Goal: Entertainment & Leisure: Browse casually

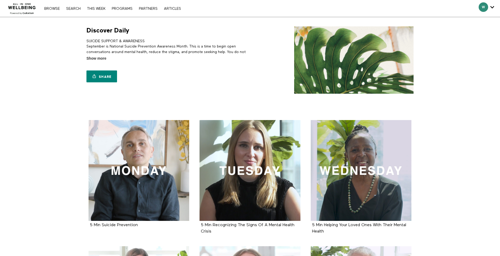
scroll to position [10, 0]
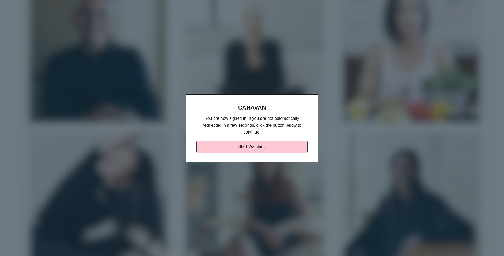
click at [244, 145] on link "Start Watching" at bounding box center [252, 147] width 112 height 12
